Goal: Information Seeking & Learning: Learn about a topic

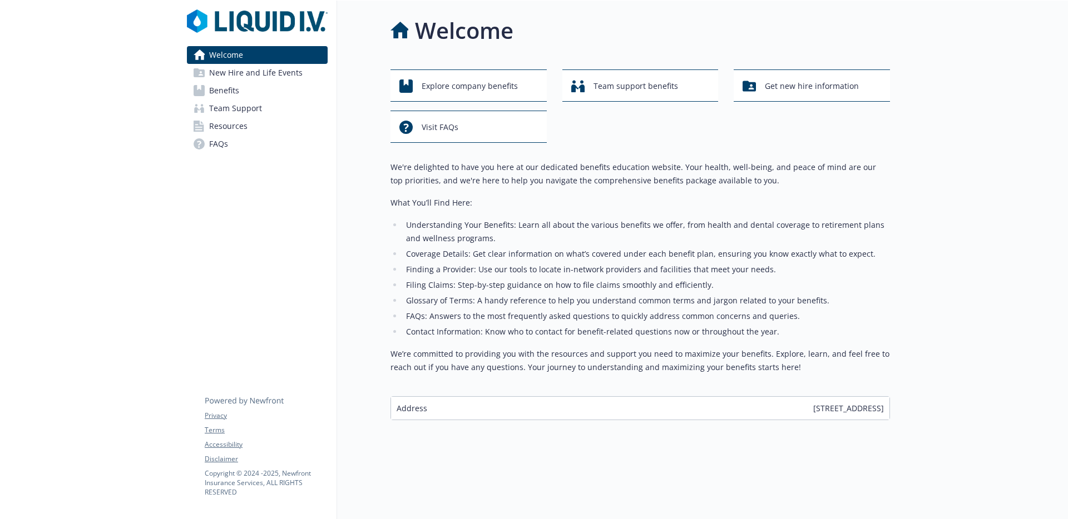
click at [240, 88] on link "Benefits" at bounding box center [257, 91] width 141 height 18
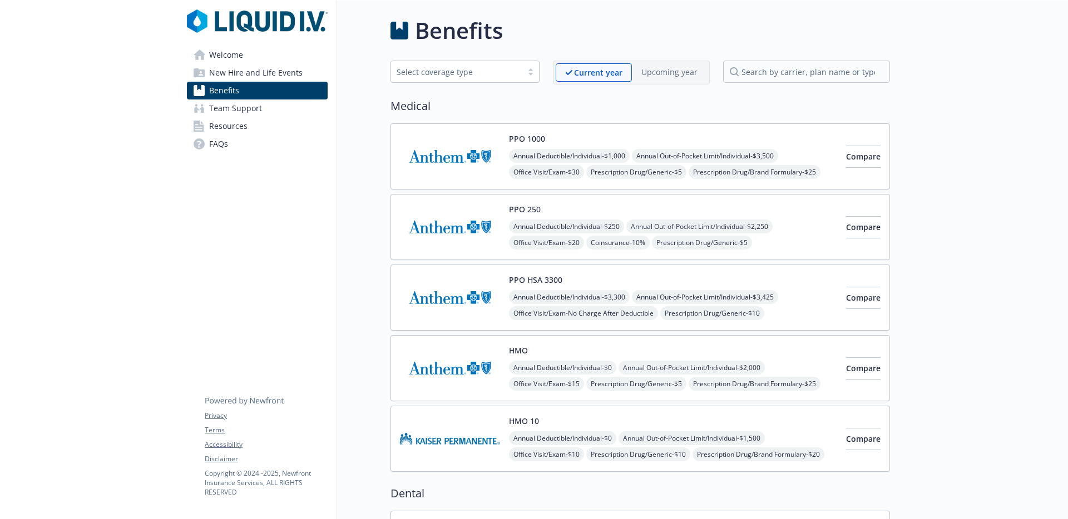
click at [274, 114] on link "Team Support" at bounding box center [257, 109] width 141 height 18
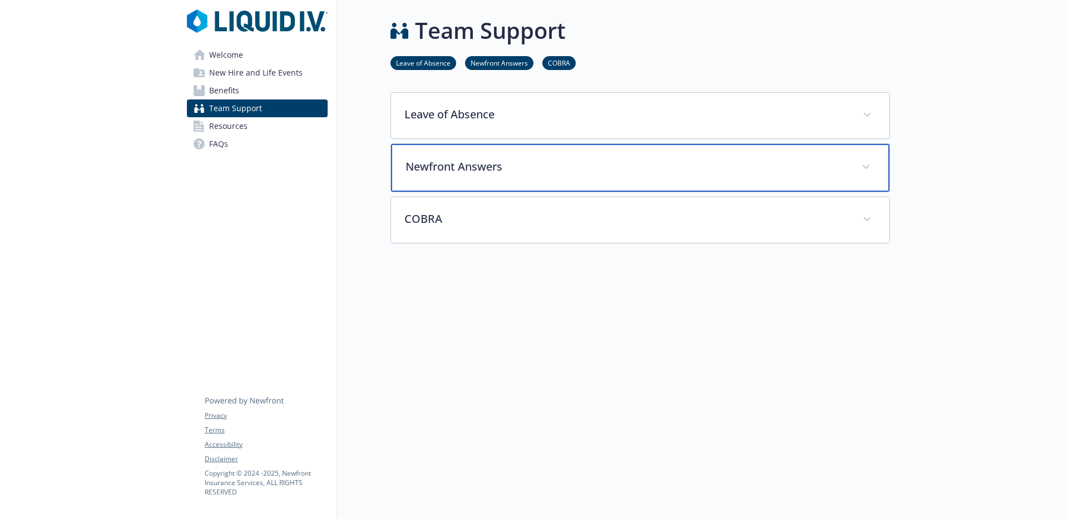
click at [519, 157] on div "Newfront Answers" at bounding box center [640, 168] width 498 height 48
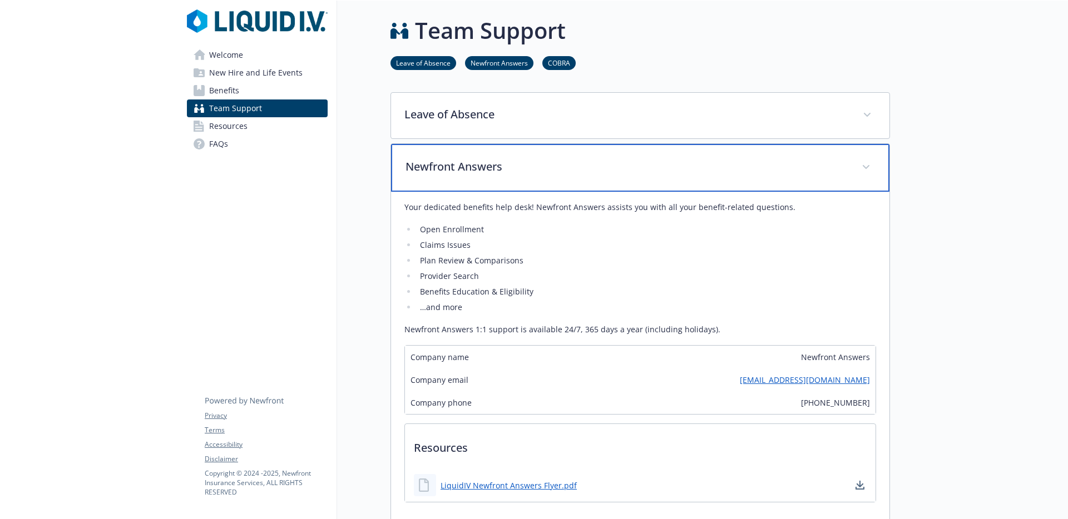
click at [537, 166] on p "Newfront Answers" at bounding box center [626, 167] width 443 height 17
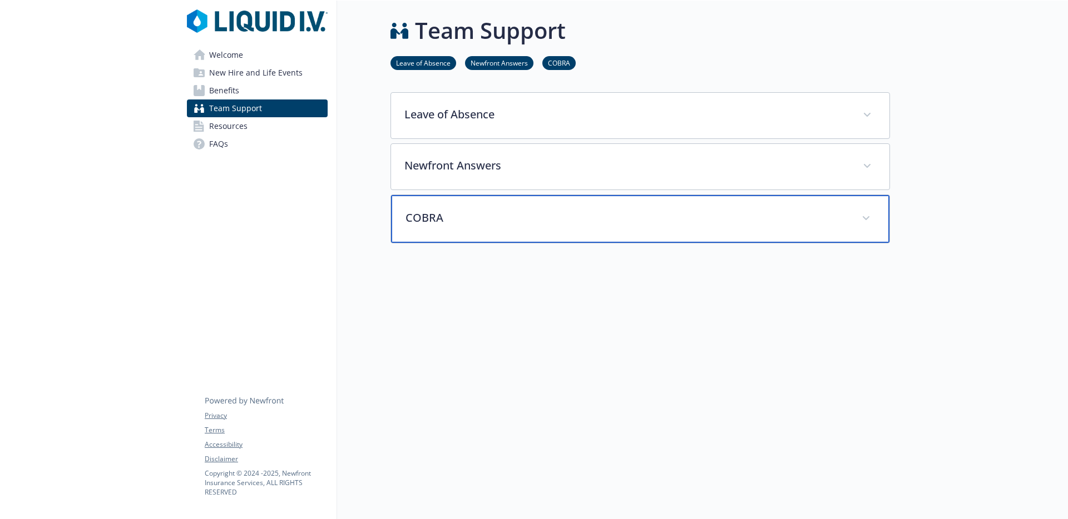
click at [522, 217] on p "COBRA" at bounding box center [626, 218] width 443 height 17
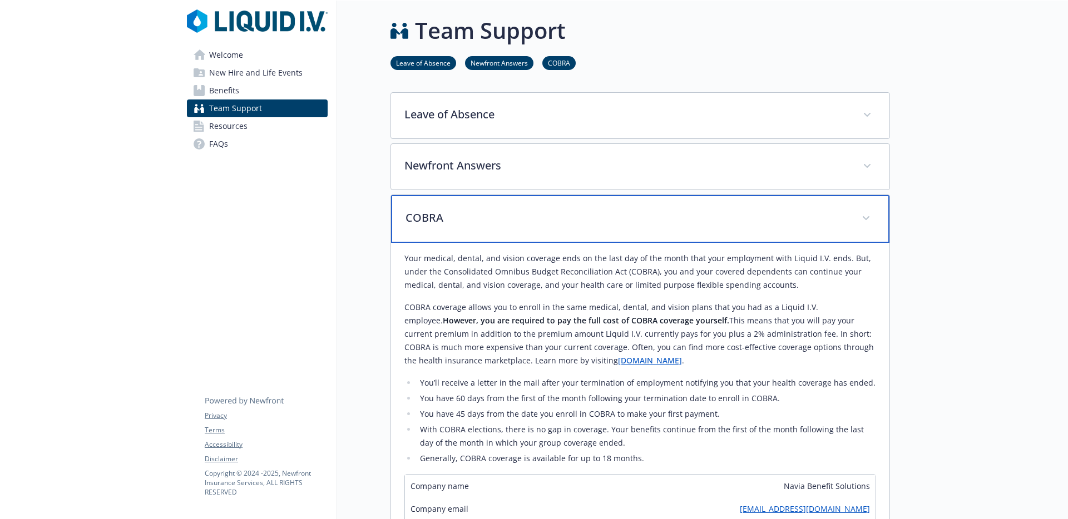
click at [522, 217] on p "COBRA" at bounding box center [626, 218] width 443 height 17
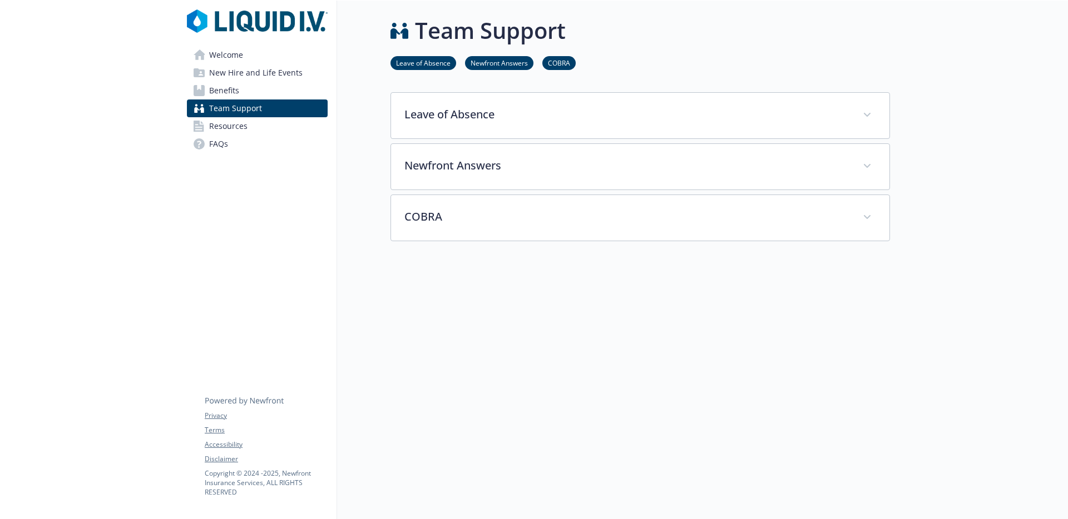
click at [252, 118] on link "Resources" at bounding box center [257, 126] width 141 height 18
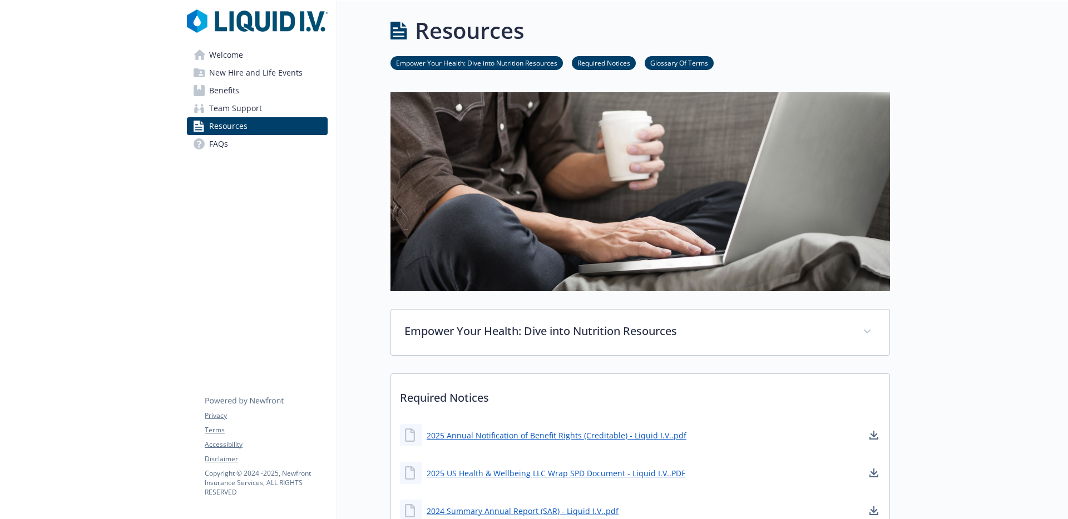
click at [271, 44] on div "Welcome New Hire and Life Events Benefits Team Support Resources FAQs Privacy T…" at bounding box center [257, 88] width 159 height 175
click at [270, 51] on link "Welcome" at bounding box center [257, 55] width 141 height 18
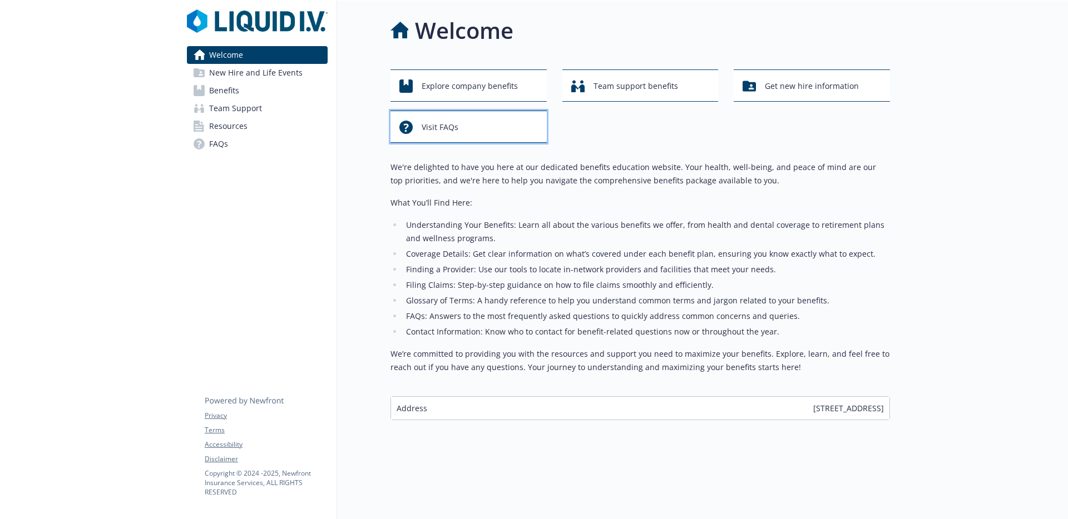
drag, startPoint x: 460, startPoint y: 138, endPoint x: 471, endPoint y: 153, distance: 18.0
click at [467, 147] on div "Explore company benefits Team support benefits Get new hire information Visit F…" at bounding box center [639, 245] width 499 height 351
